Goal: Navigation & Orientation: Understand site structure

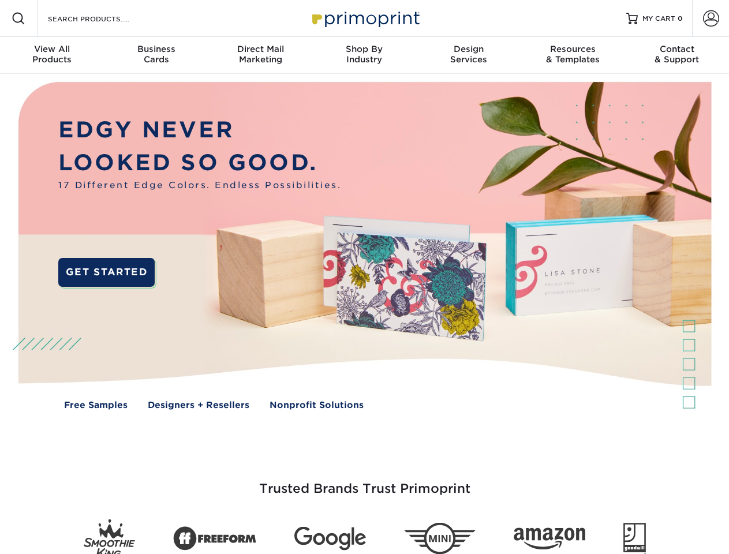
click at [364, 277] on img at bounding box center [364, 254] width 722 height 361
click at [18, 18] on span at bounding box center [19, 19] width 14 height 14
click at [711, 18] on span at bounding box center [711, 18] width 16 height 16
click at [52, 55] on div "View All Products" at bounding box center [52, 54] width 104 height 21
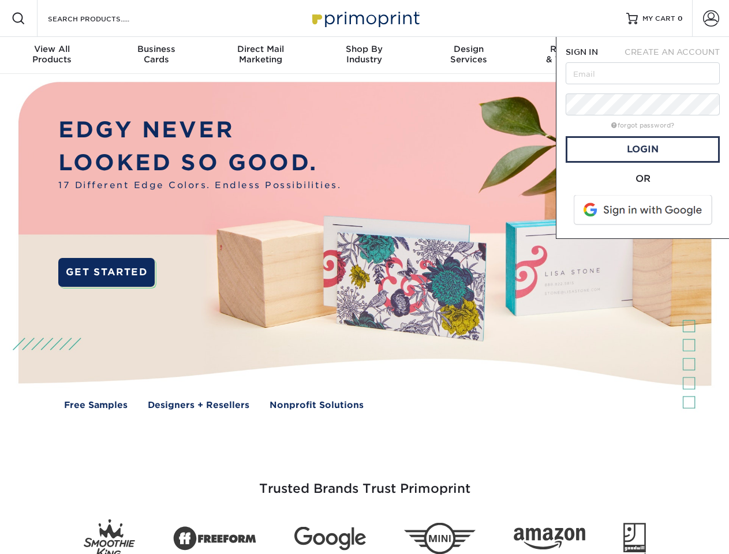
click at [156, 55] on div "Business Cards" at bounding box center [156, 54] width 104 height 21
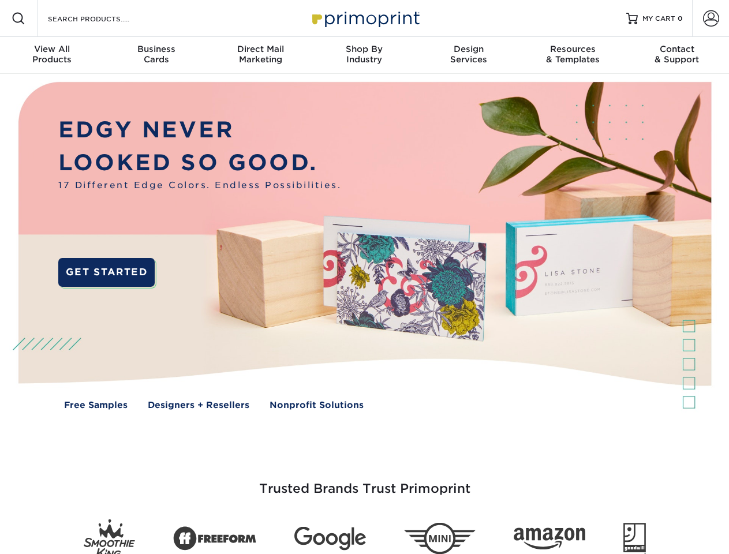
click at [260, 55] on div "Direct Mail Marketing" at bounding box center [260, 54] width 104 height 21
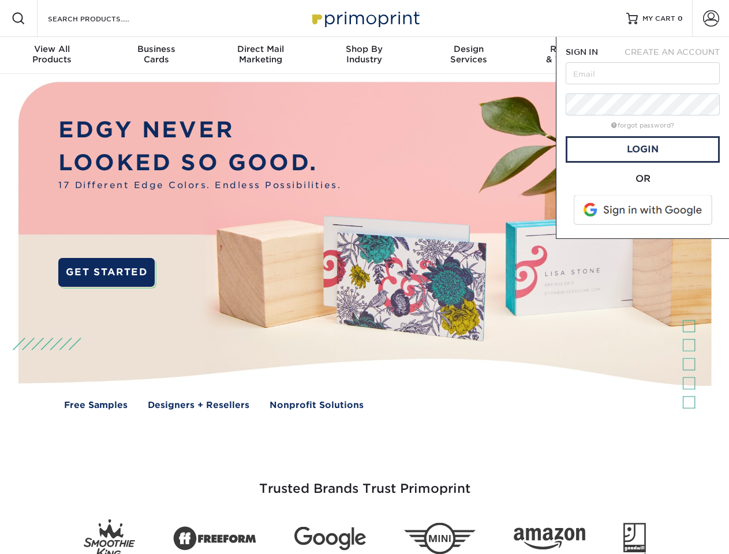
click at [364, 55] on div "Shop By Industry" at bounding box center [364, 54] width 104 height 21
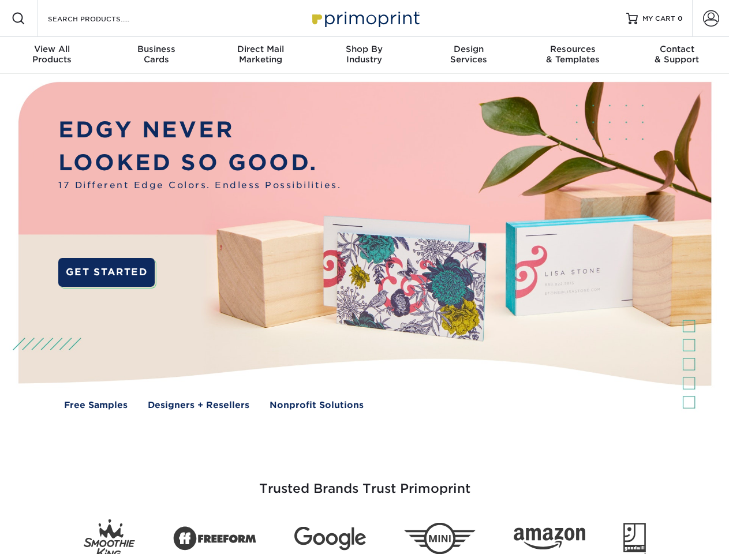
click at [469, 55] on div "Design Services" at bounding box center [469, 54] width 104 height 21
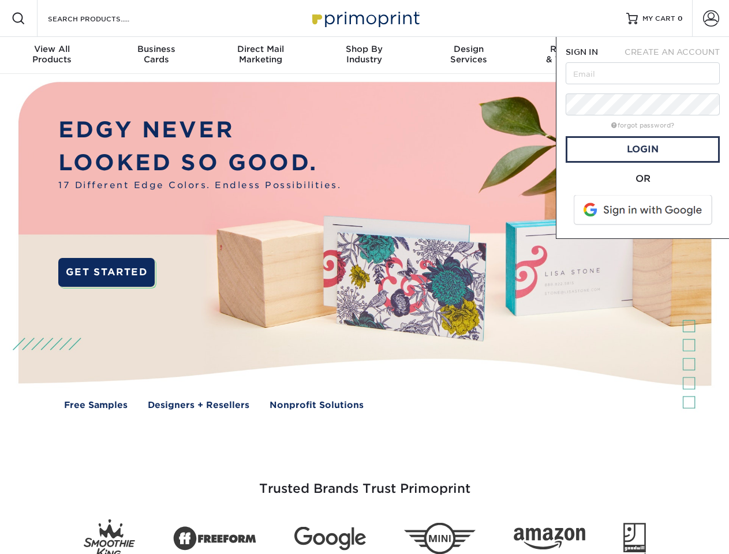
click at [573, 55] on span "SIGN IN" at bounding box center [582, 51] width 32 height 9
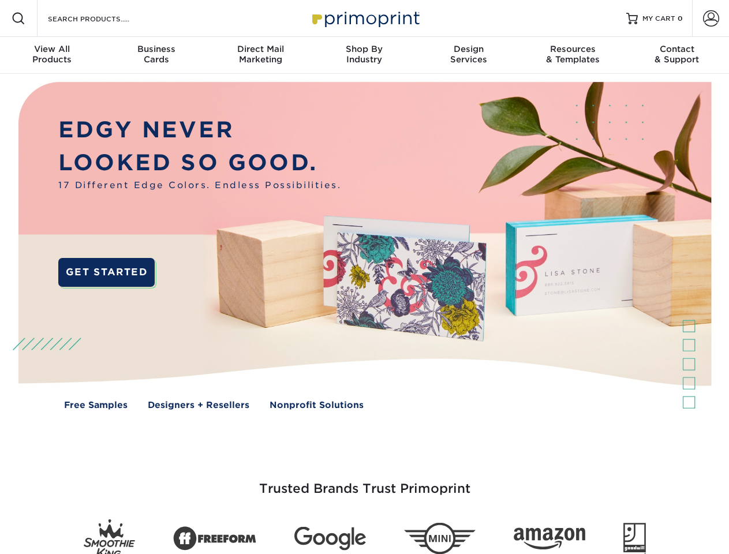
click at [677, 55] on div "Contact & Support" at bounding box center [677, 54] width 104 height 21
